Goal: Information Seeking & Learning: Find specific fact

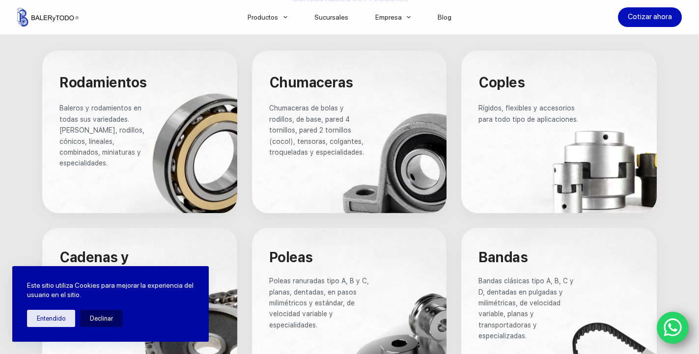
scroll to position [801, 0]
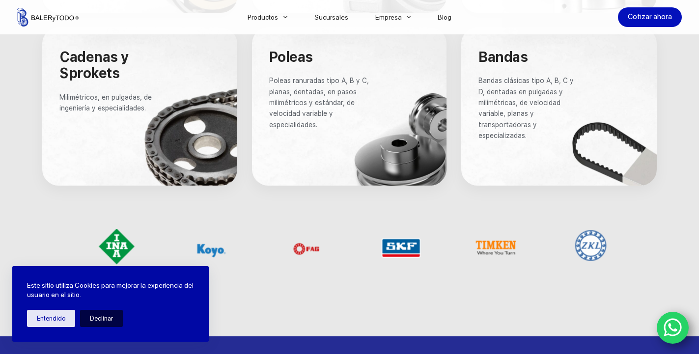
click at [102, 319] on button "Declinar" at bounding box center [101, 318] width 43 height 17
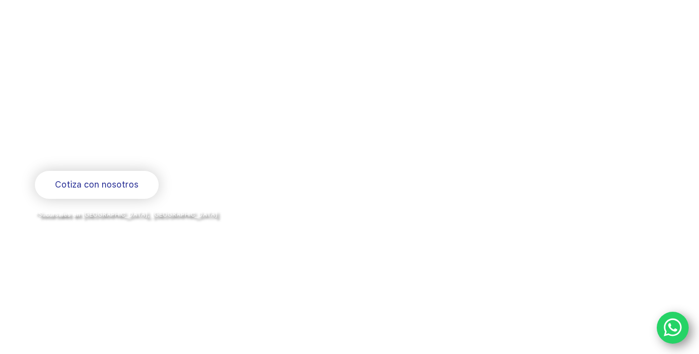
scroll to position [0, 0]
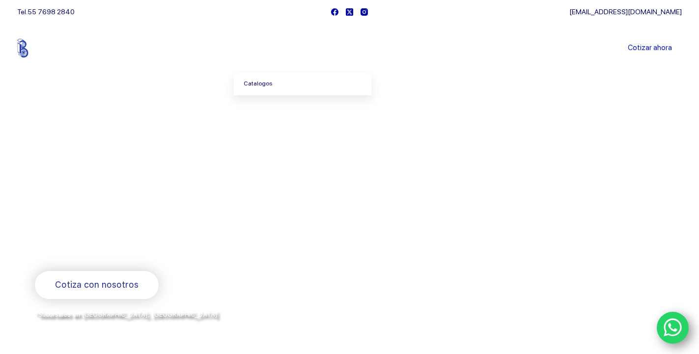
click at [272, 85] on link "Catalogos" at bounding box center [303, 84] width 138 height 23
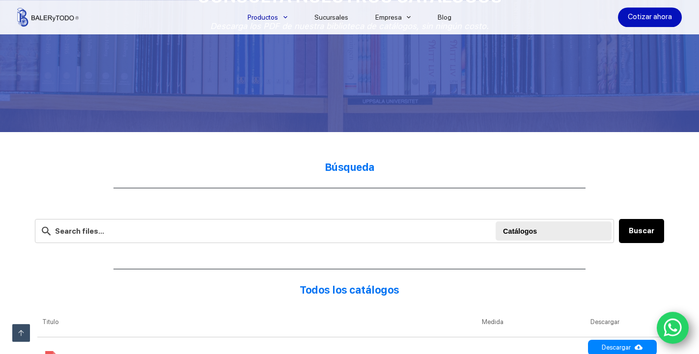
scroll to position [200, 0]
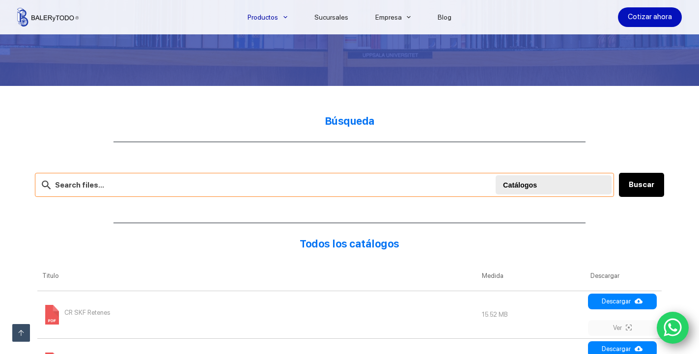
click at [169, 191] on input "text" at bounding box center [324, 185] width 579 height 24
paste input "BALERO DE AGUJA HR-2824"
type input "BALERO DE AGUJA HR-2824"
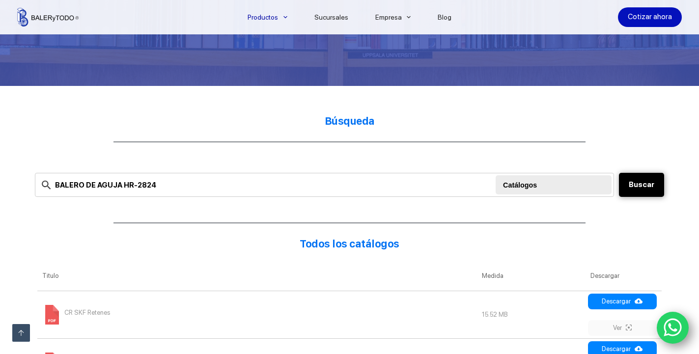
click at [643, 190] on button "Buscar" at bounding box center [641, 185] width 45 height 24
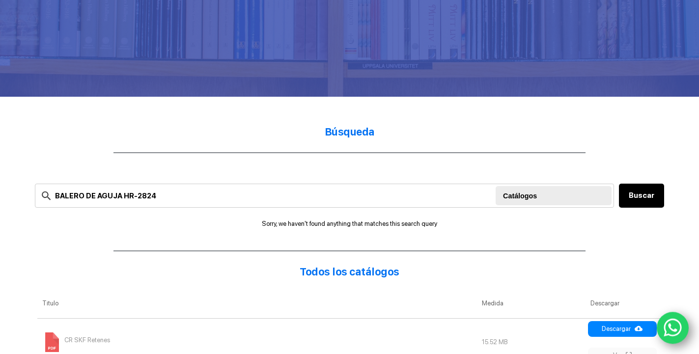
scroll to position [250, 0]
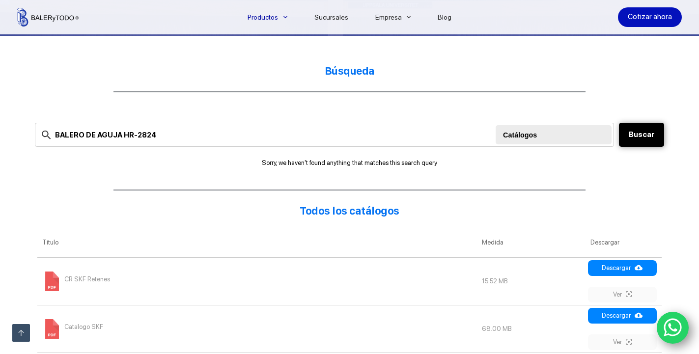
click at [645, 134] on button "Buscar" at bounding box center [641, 135] width 45 height 24
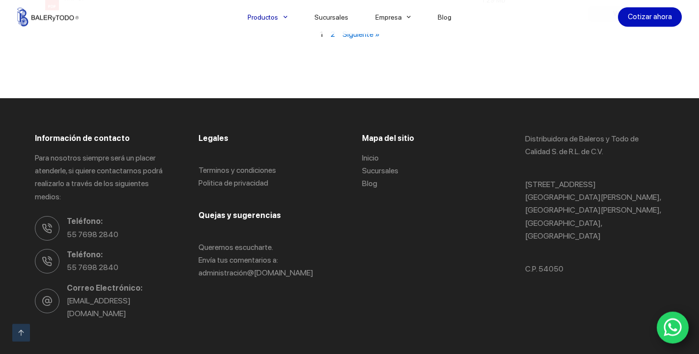
scroll to position [1424, 0]
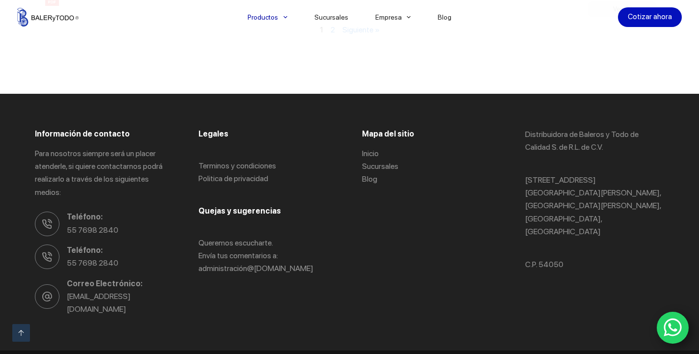
click at [672, 326] on icon "WhatsApp" at bounding box center [672, 327] width 19 height 21
